Goal: Find specific page/section: Find specific page/section

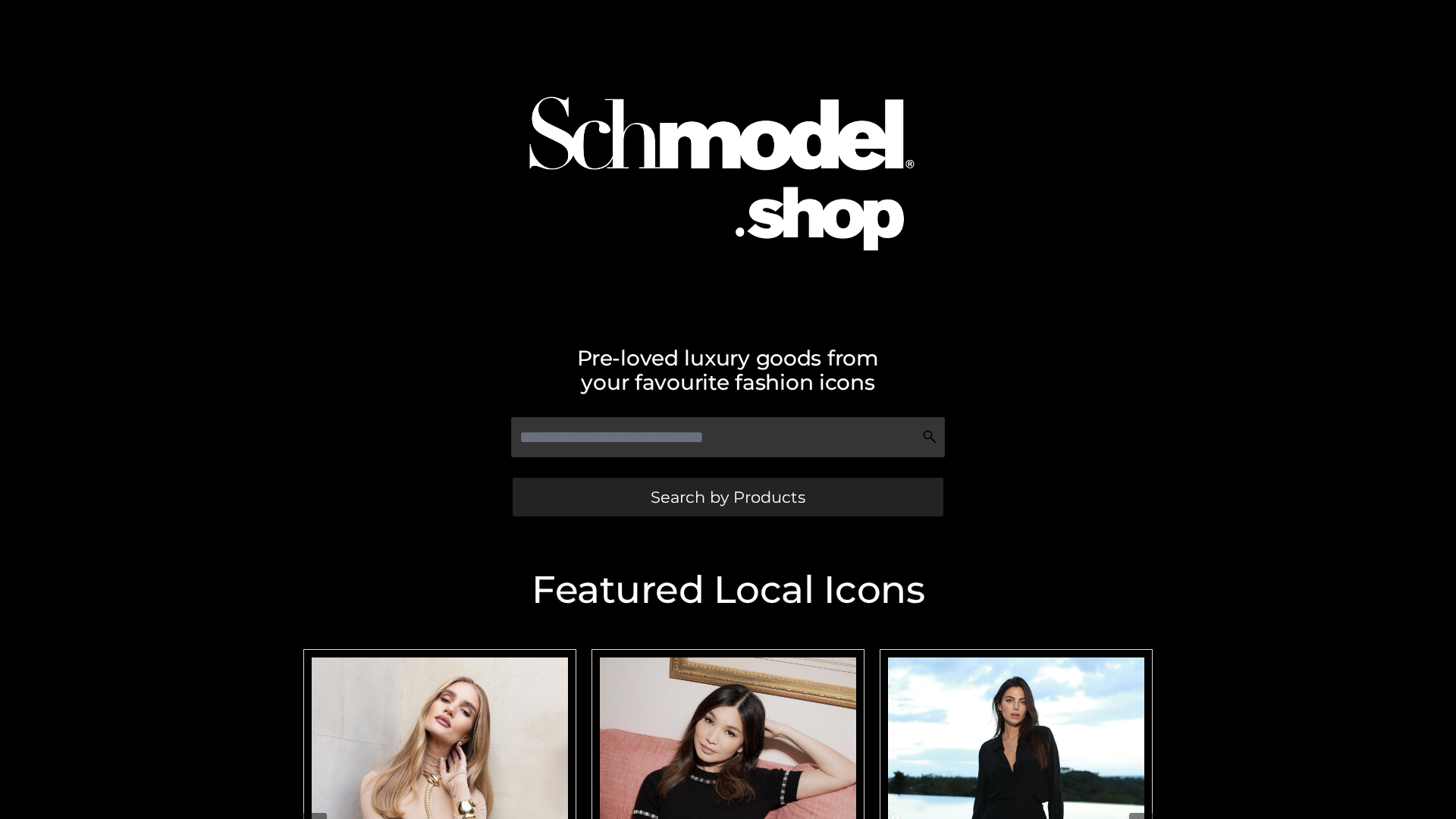
click at [727, 496] on span "Search by Products" at bounding box center [728, 496] width 155 height 16
